Goal: Transaction & Acquisition: Book appointment/travel/reservation

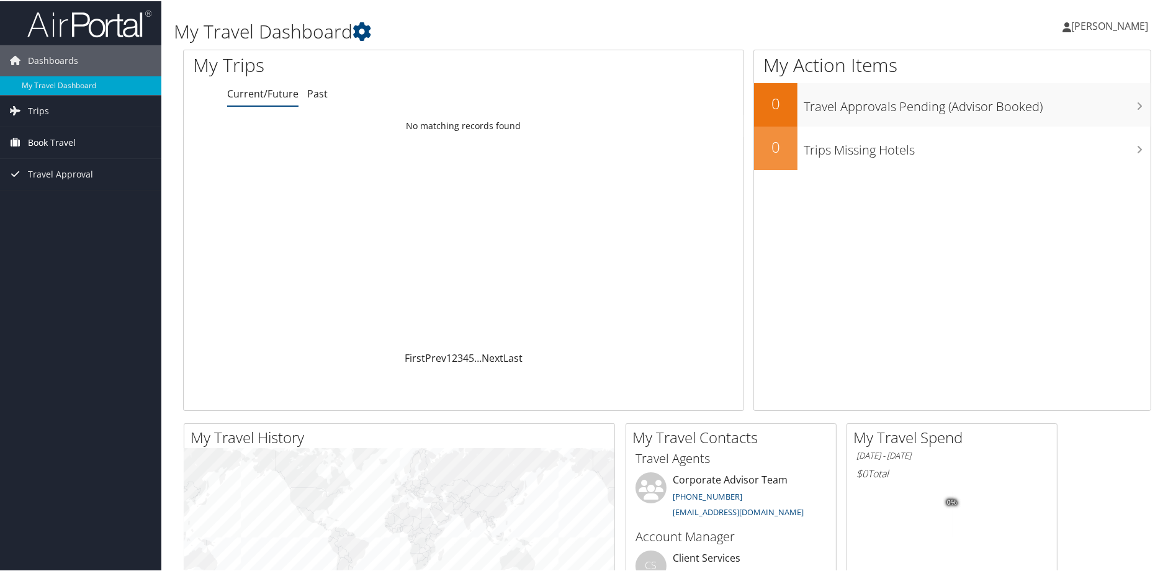
click at [35, 137] on span "Book Travel" at bounding box center [52, 141] width 48 height 31
click at [44, 197] on link "Book/Manage Online Trips" at bounding box center [80, 203] width 161 height 19
